Goal: Task Accomplishment & Management: Manage account settings

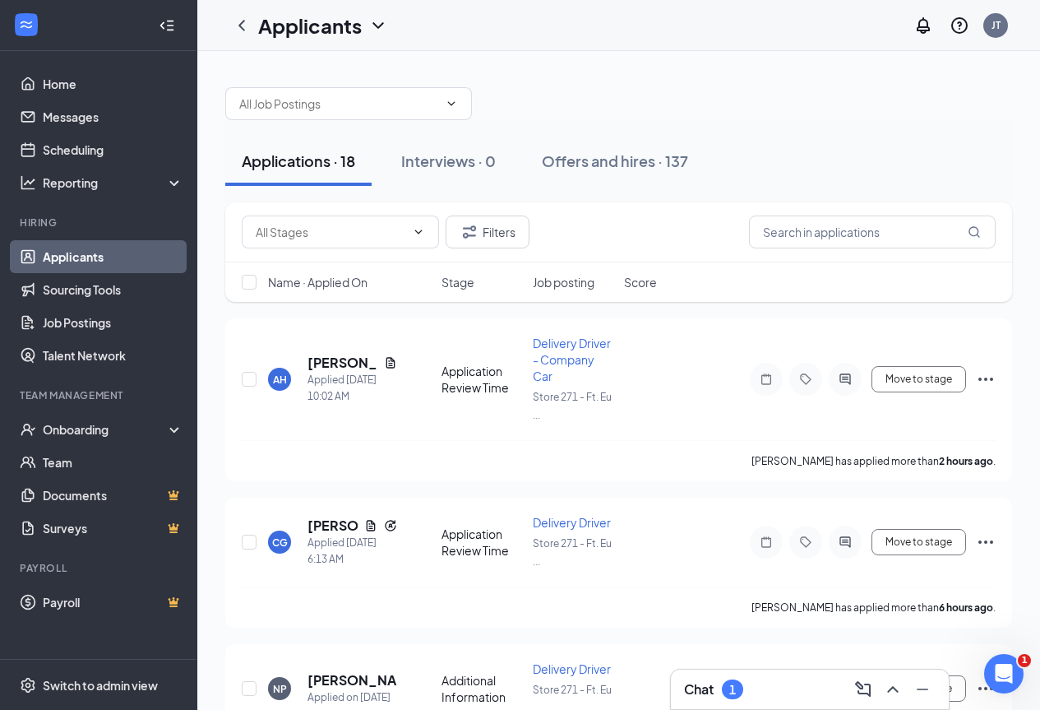
scroll to position [1487, 0]
click at [786, 691] on div "Chat 2" at bounding box center [810, 689] width 252 height 26
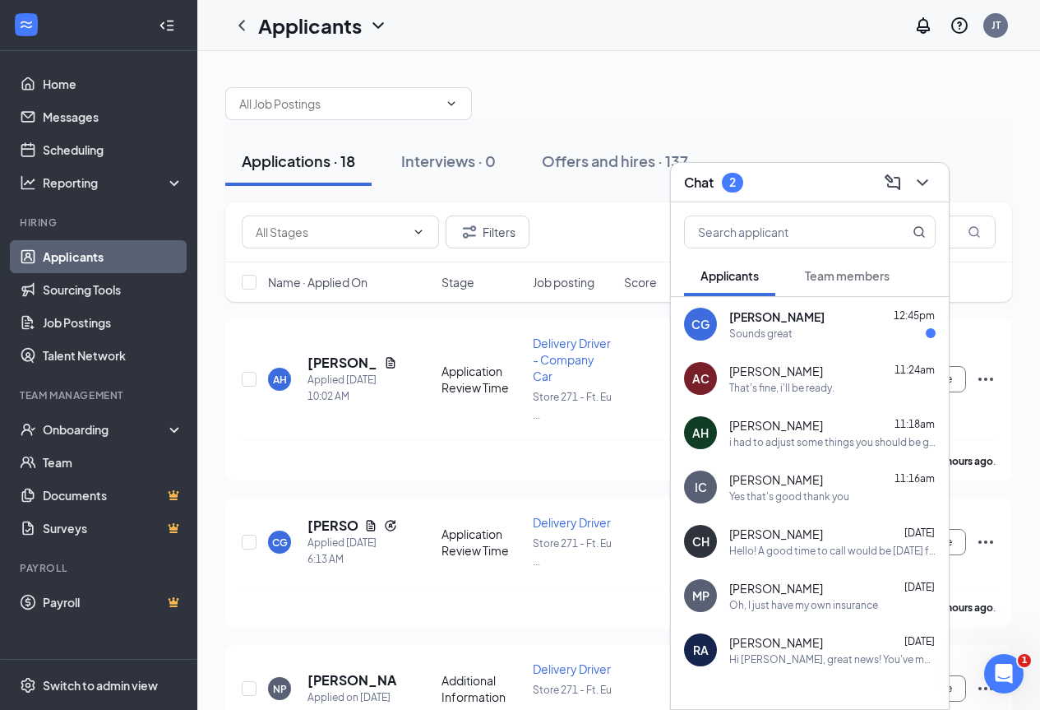
click at [780, 328] on div "Sounds great" at bounding box center [761, 334] width 63 height 14
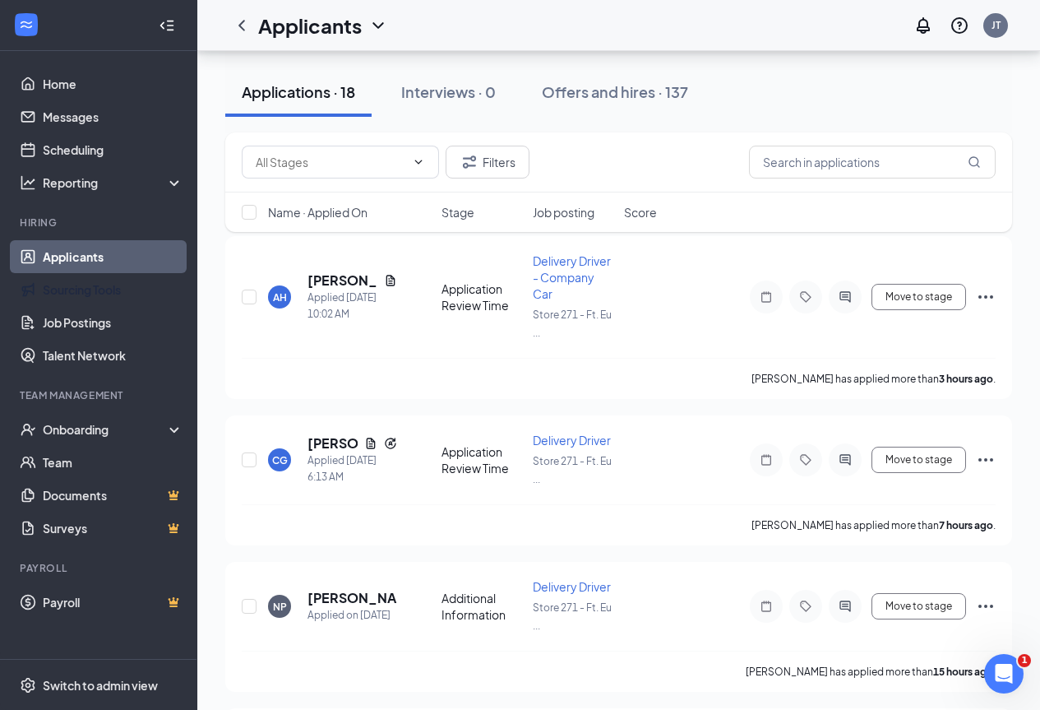
scroll to position [0, 0]
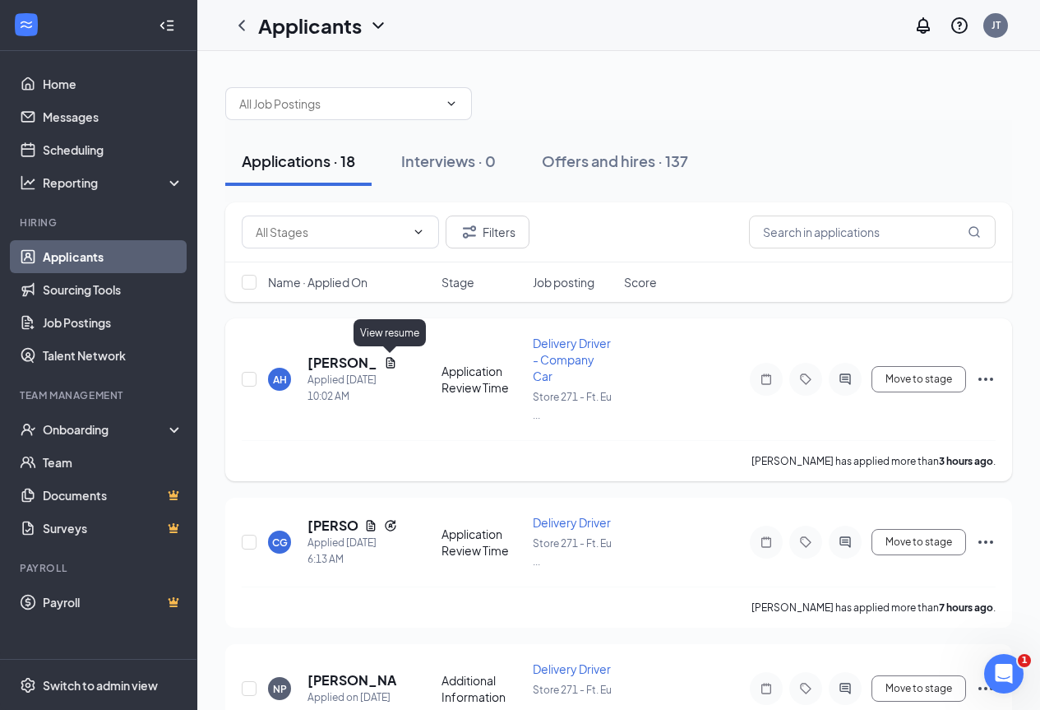
click at [388, 363] on icon "Document" at bounding box center [390, 362] width 13 height 13
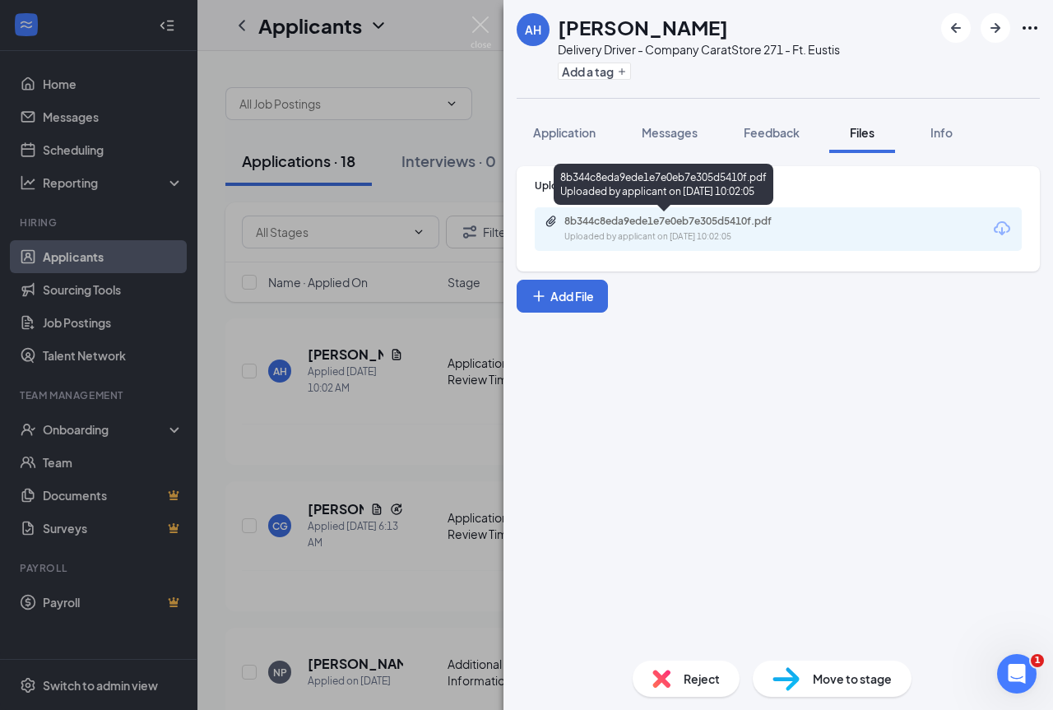
click at [660, 223] on div "8b344c8eda9ede1e7e0eb7e305d5410f.pdf" at bounding box center [679, 221] width 230 height 13
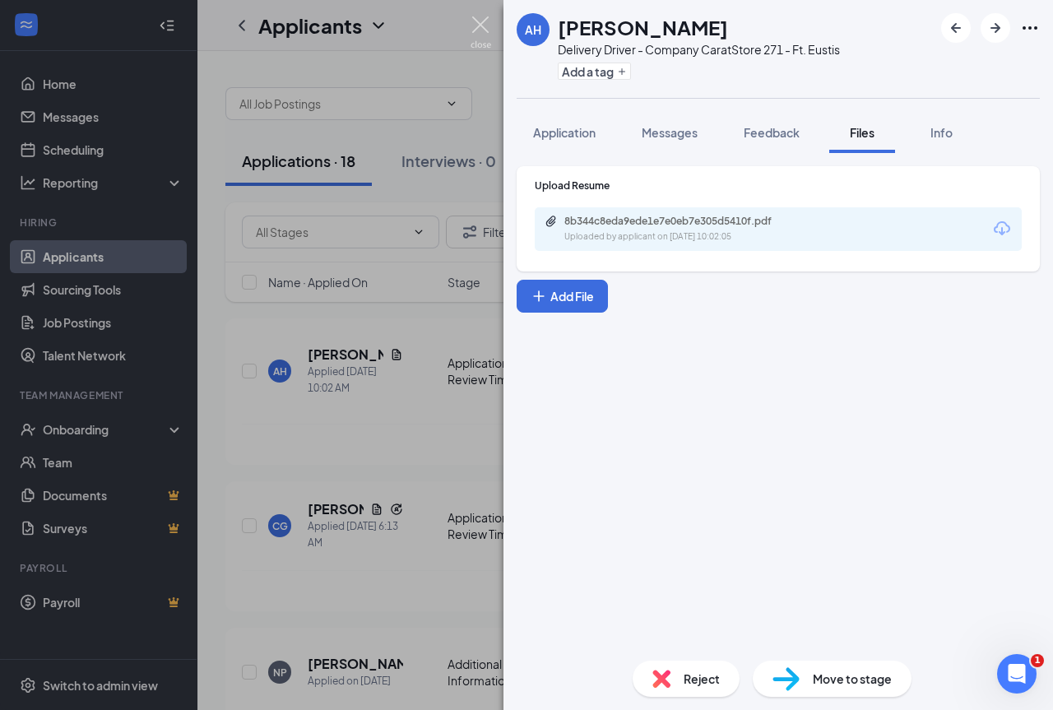
click at [482, 35] on img at bounding box center [480, 32] width 21 height 32
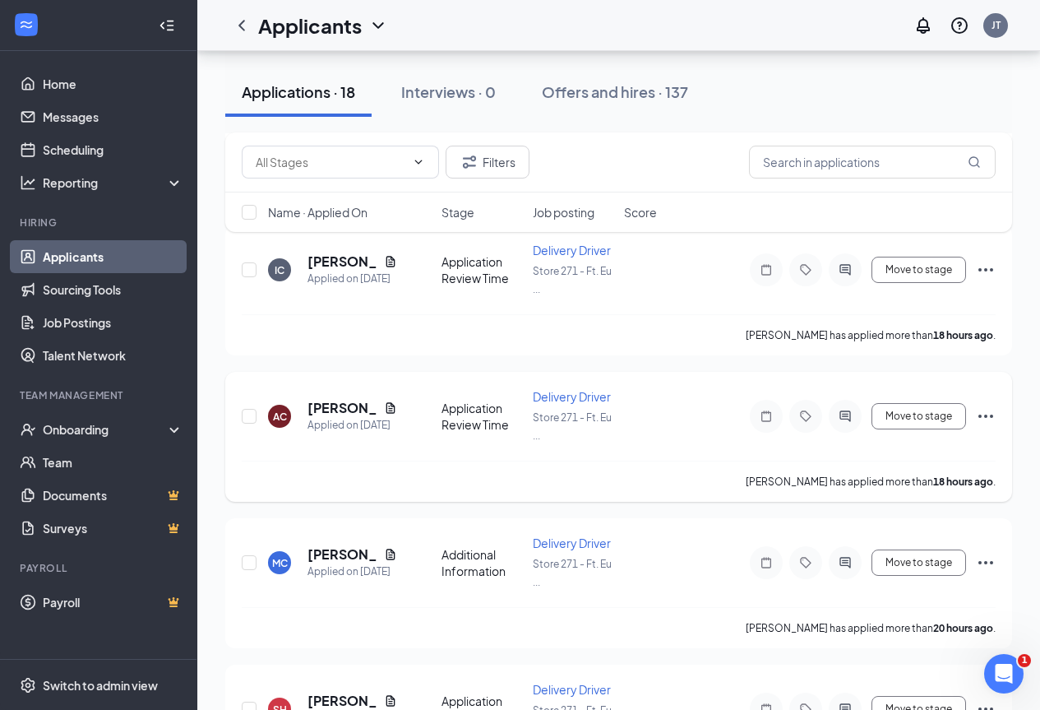
scroll to position [576, 0]
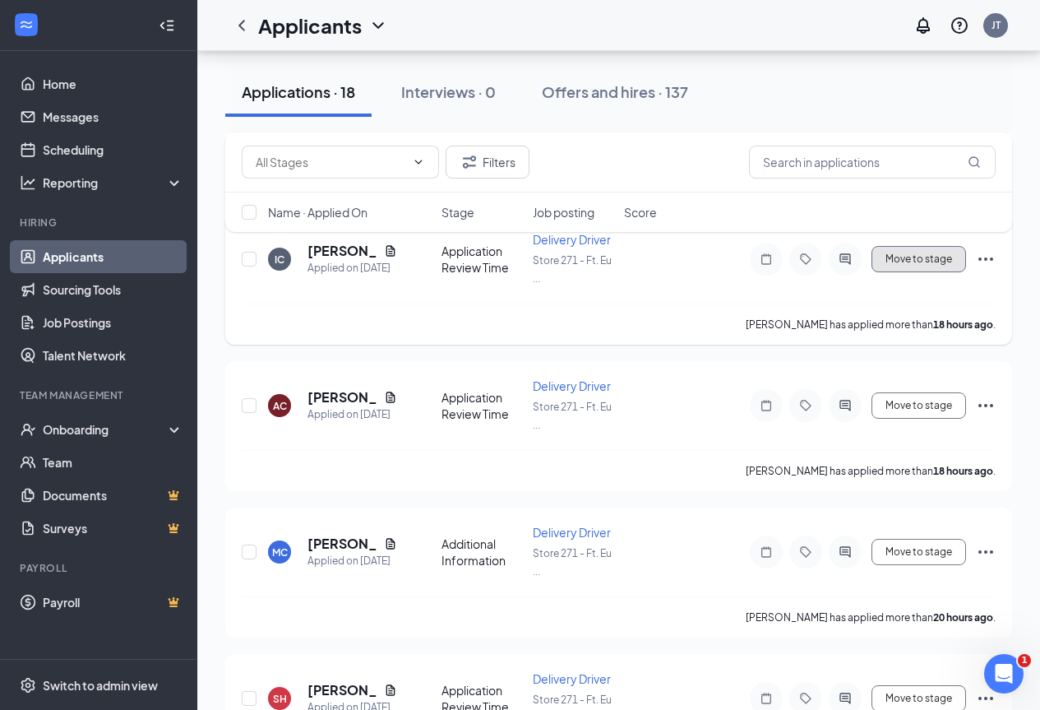
click at [915, 256] on button "Move to stage" at bounding box center [919, 259] width 95 height 26
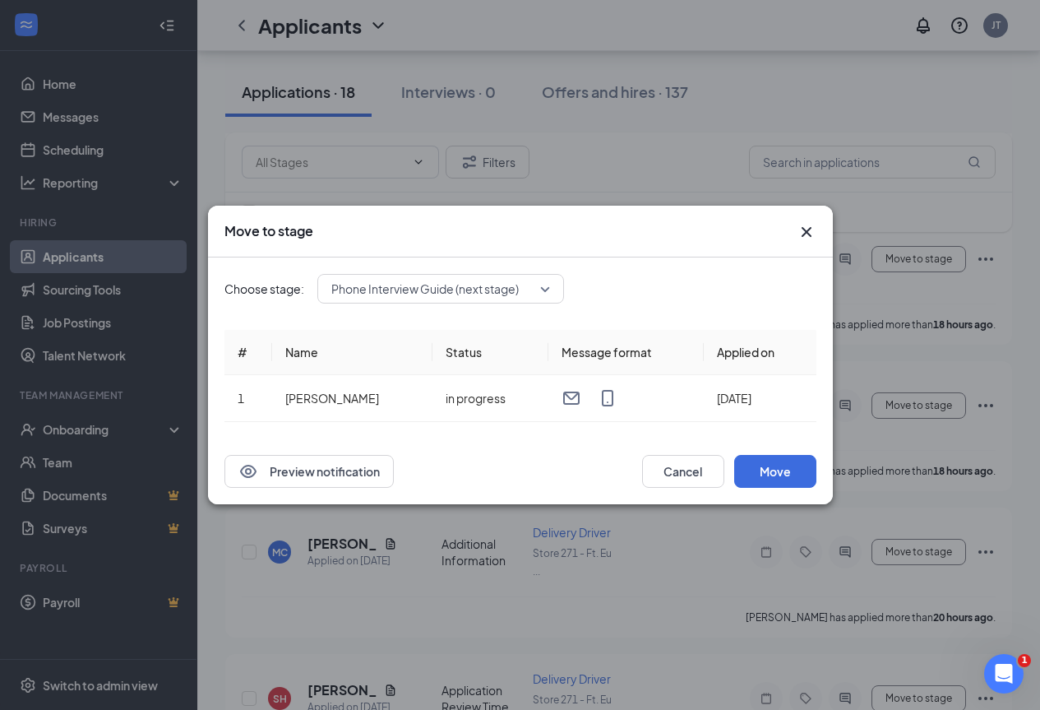
click at [401, 294] on span "Phone Interview Guide (next stage)" at bounding box center [425, 288] width 188 height 25
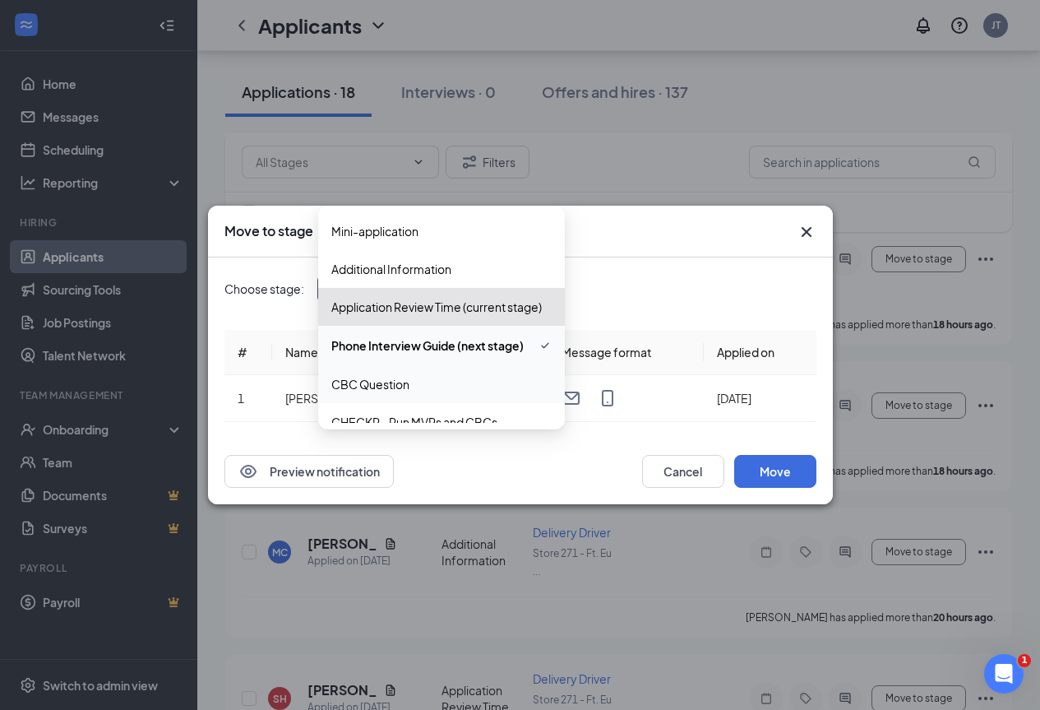
click at [406, 378] on span "CBC Question" at bounding box center [370, 384] width 78 height 18
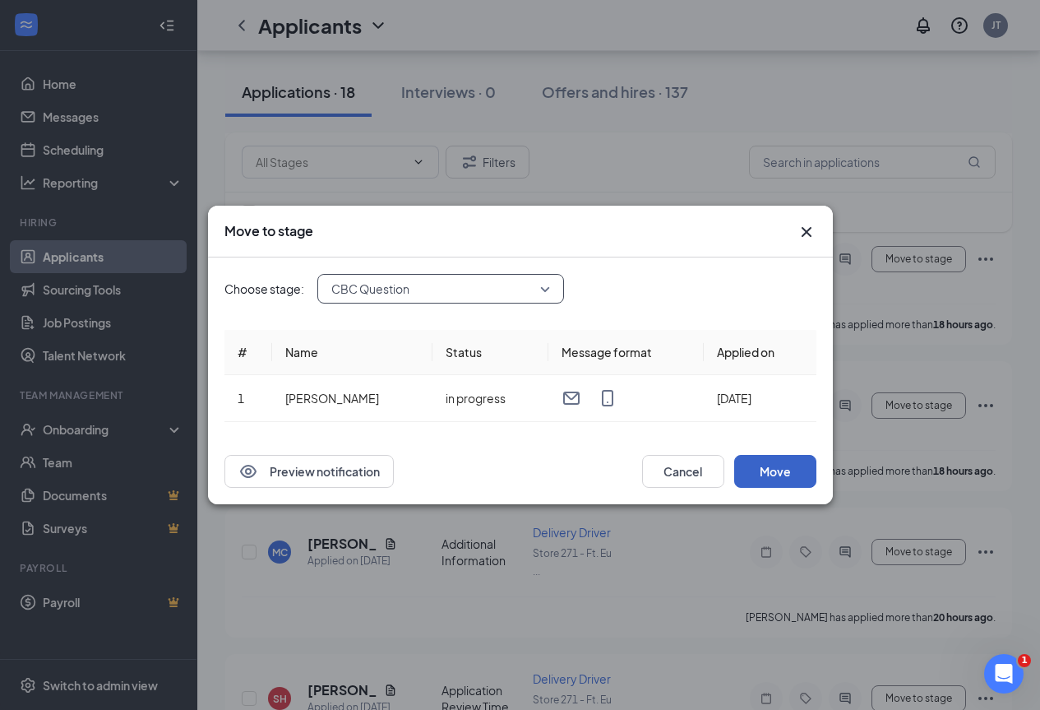
click at [760, 467] on button "Move" at bounding box center [775, 471] width 82 height 33
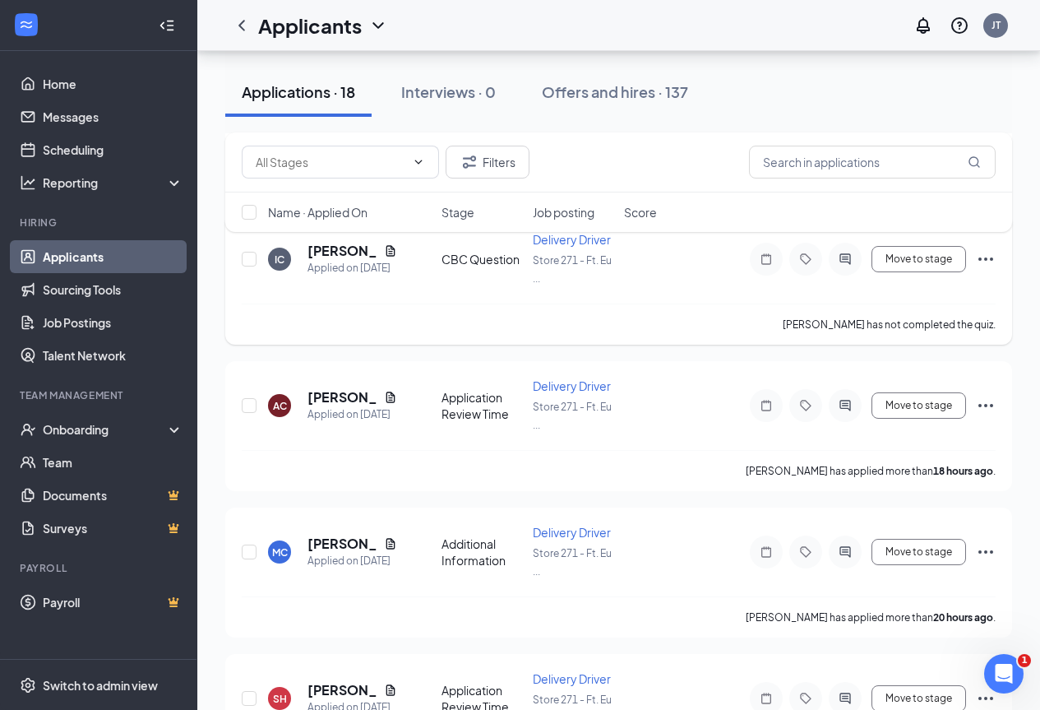
scroll to position [493, 0]
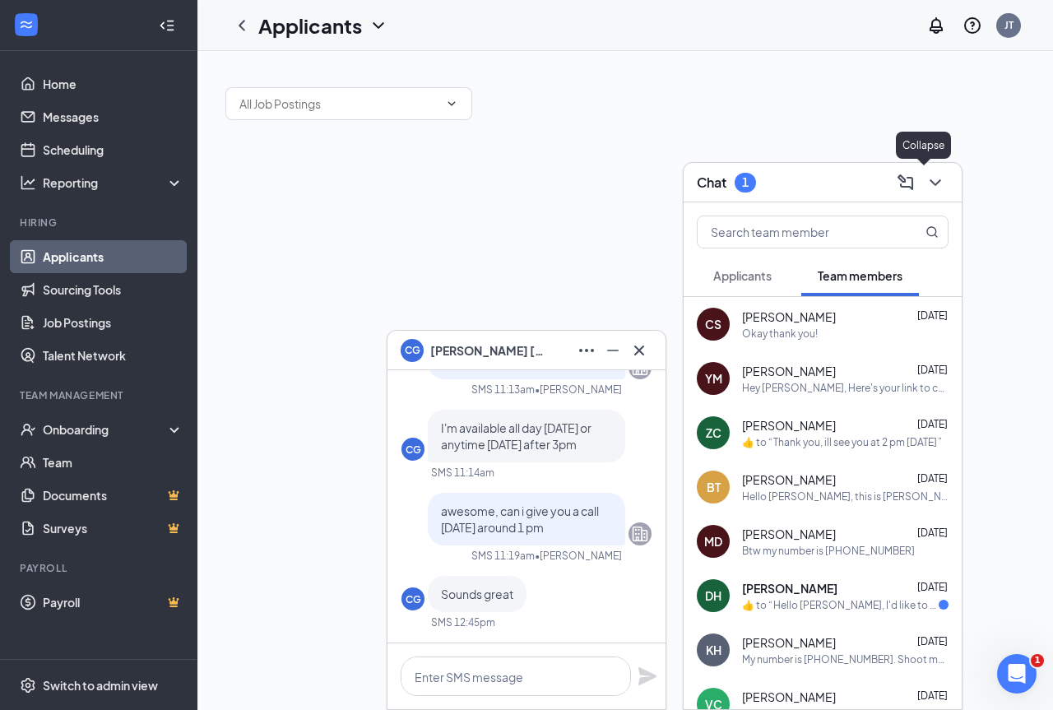
click at [926, 182] on icon "ChevronDown" at bounding box center [935, 183] width 20 height 20
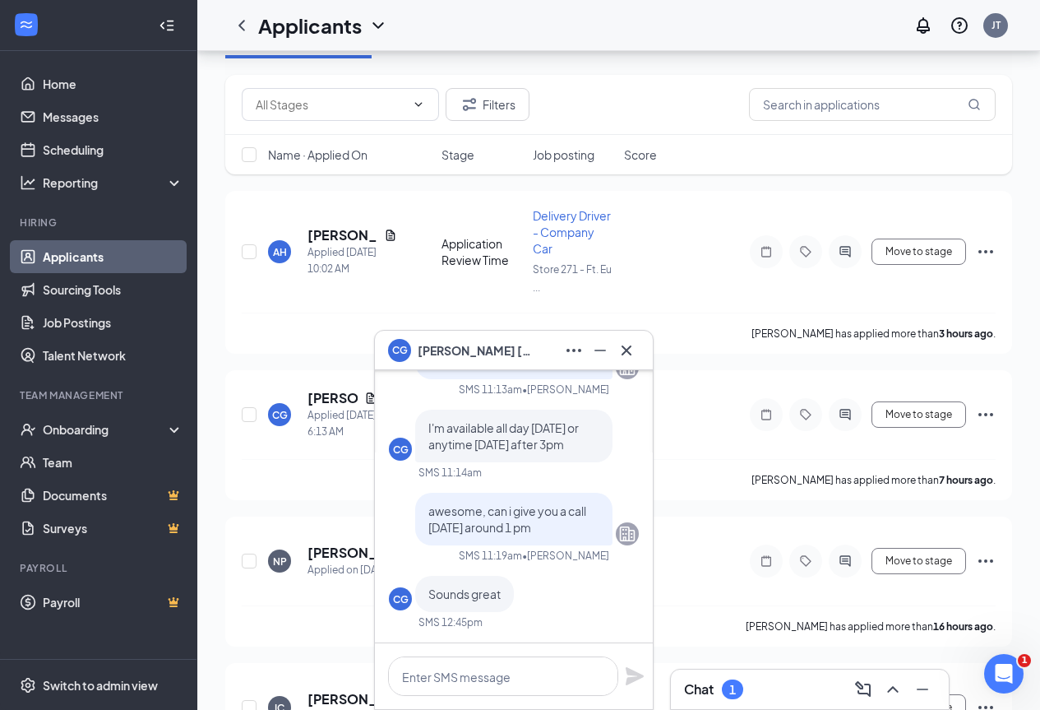
scroll to position [247, 0]
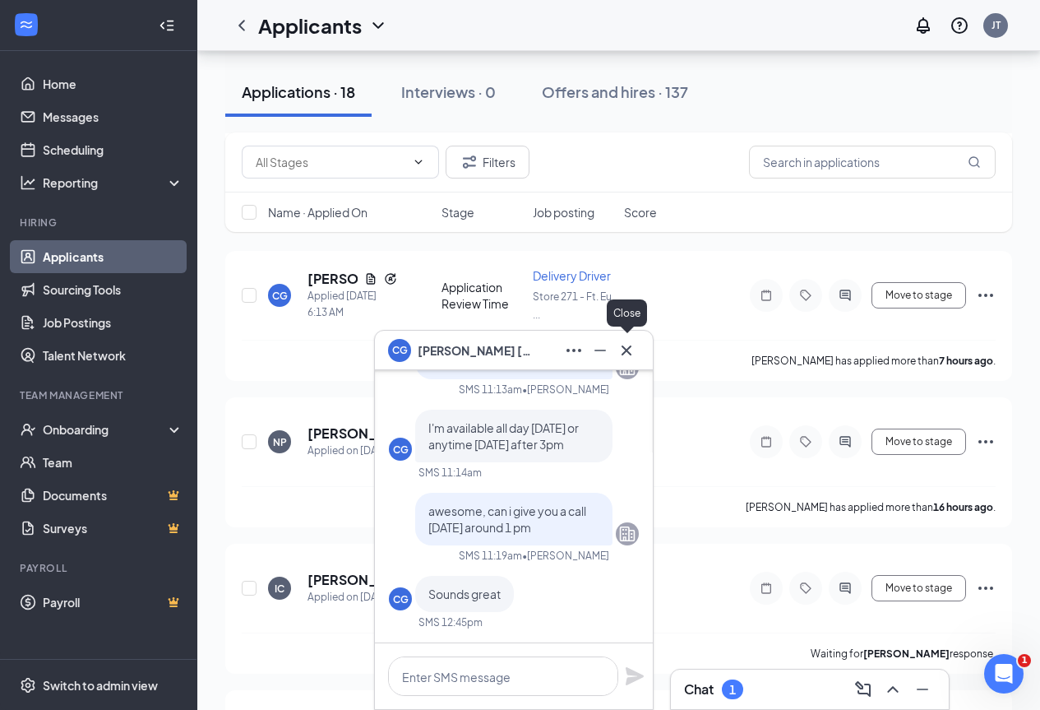
click at [624, 354] on icon "Cross" at bounding box center [627, 350] width 20 height 20
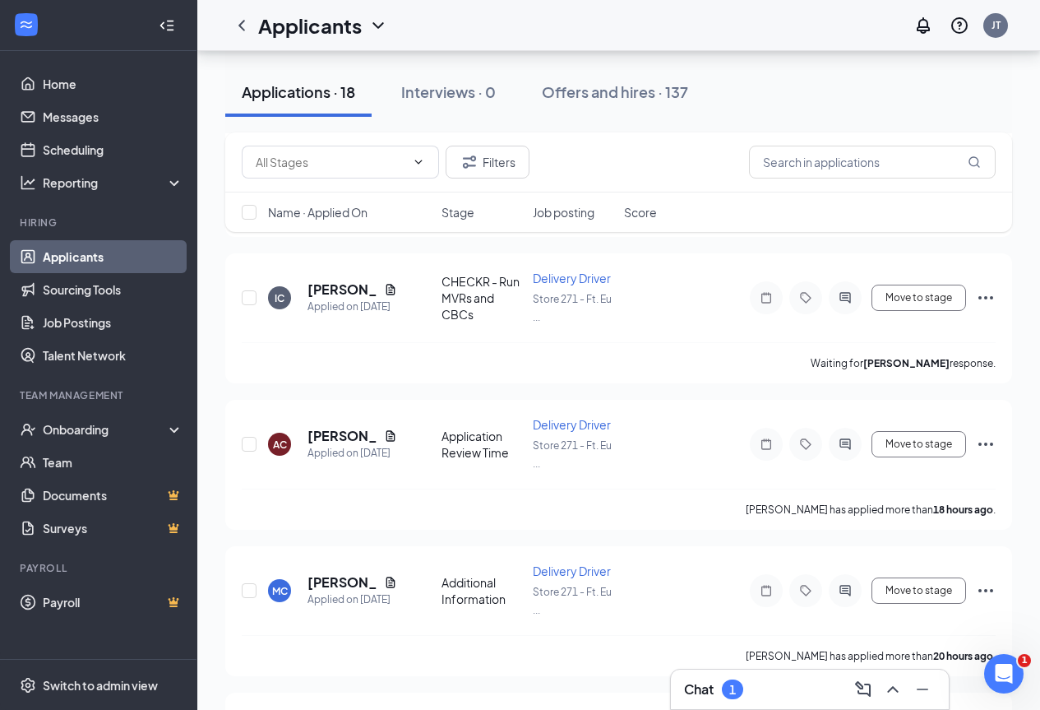
scroll to position [576, 0]
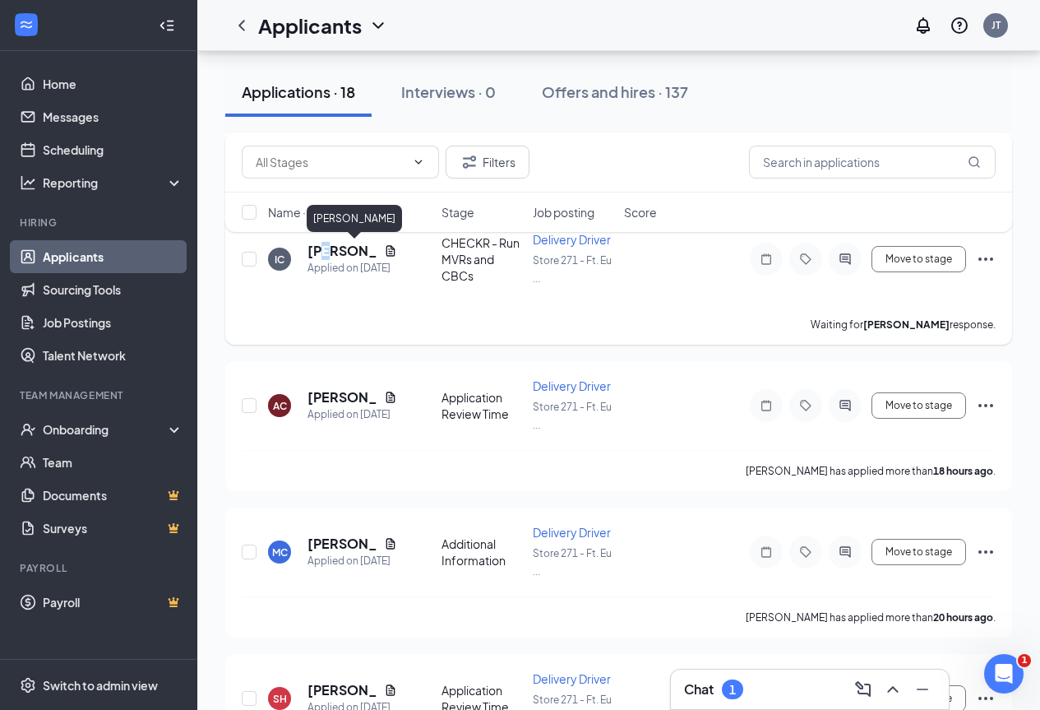
click at [317, 251] on h5 "[PERSON_NAME]" at bounding box center [343, 251] width 70 height 18
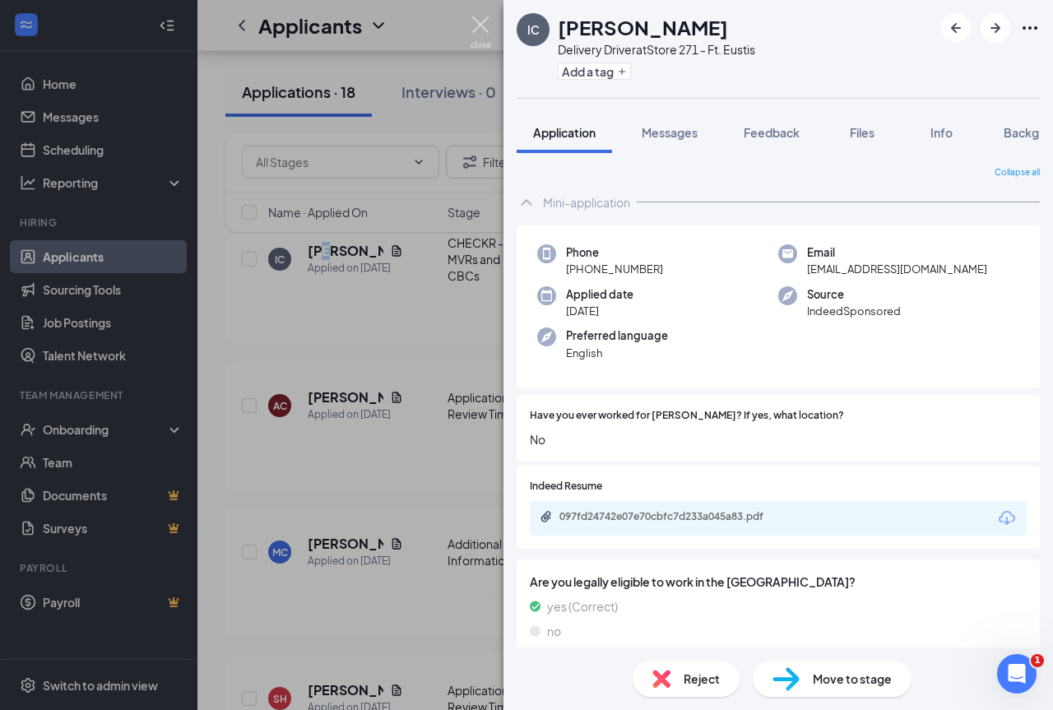
click at [480, 25] on img at bounding box center [480, 32] width 21 height 32
